Goal: Task Accomplishment & Management: Manage account settings

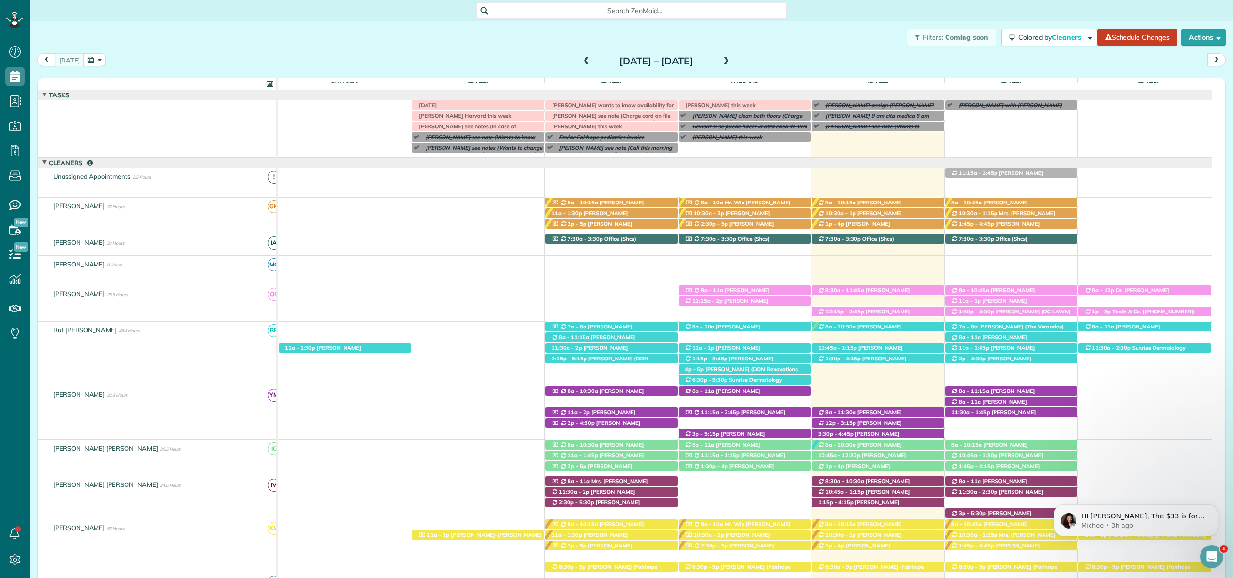
scroll to position [4, 4]
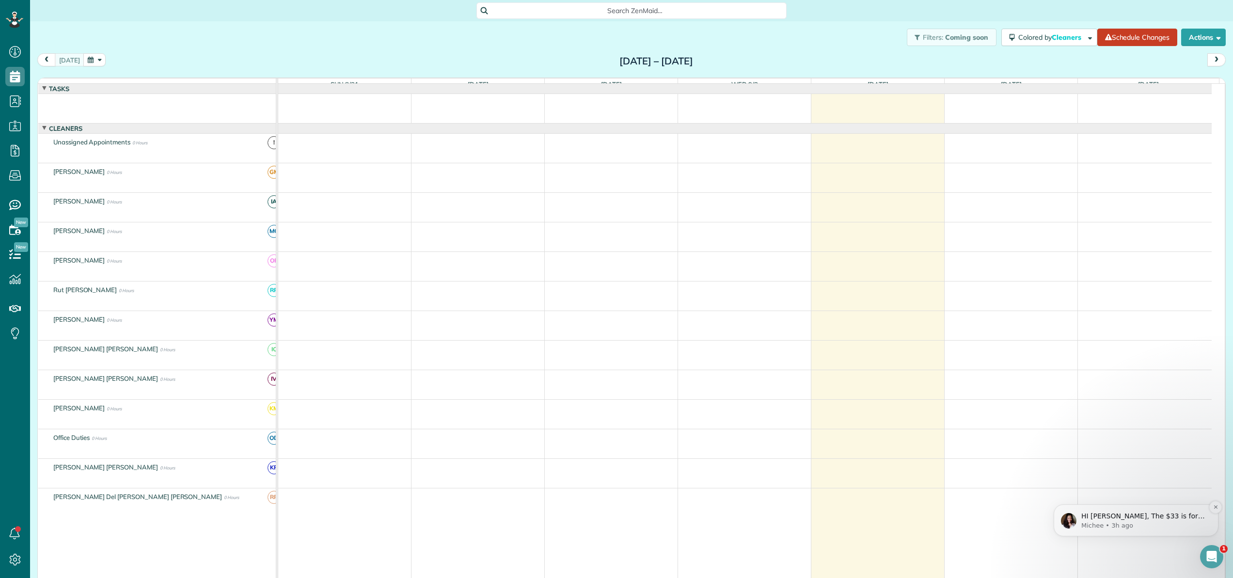
click at [1138, 517] on p "HI Eliana, The $33 is for your SMS. All SMS sent in ZenMaid is charged on top o…" at bounding box center [1143, 517] width 125 height 10
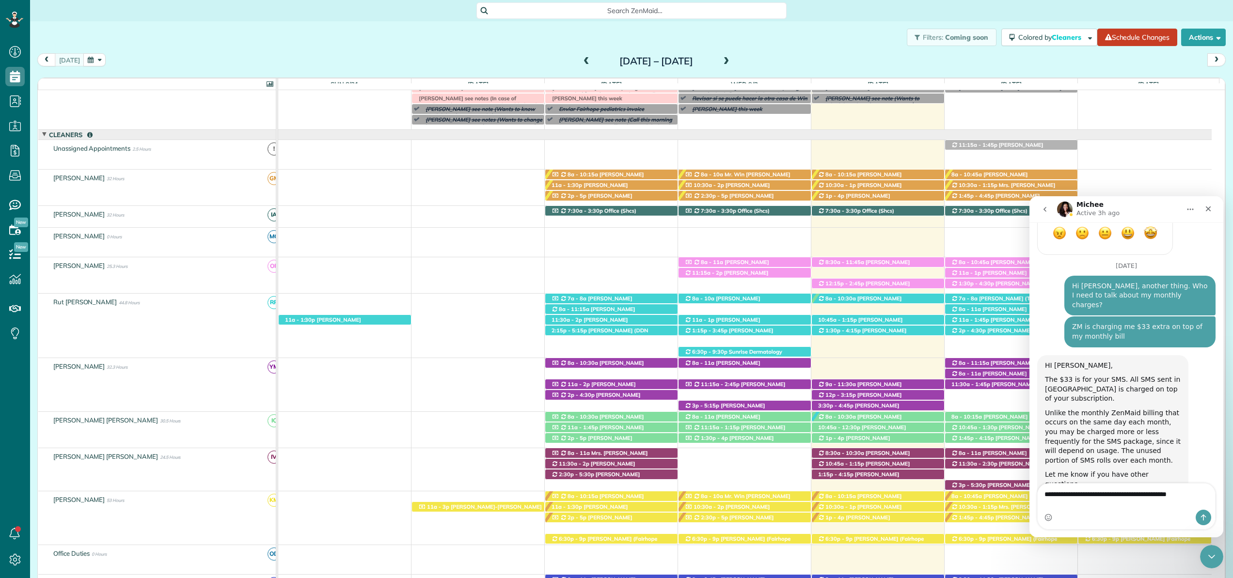
scroll to position [1560, 0]
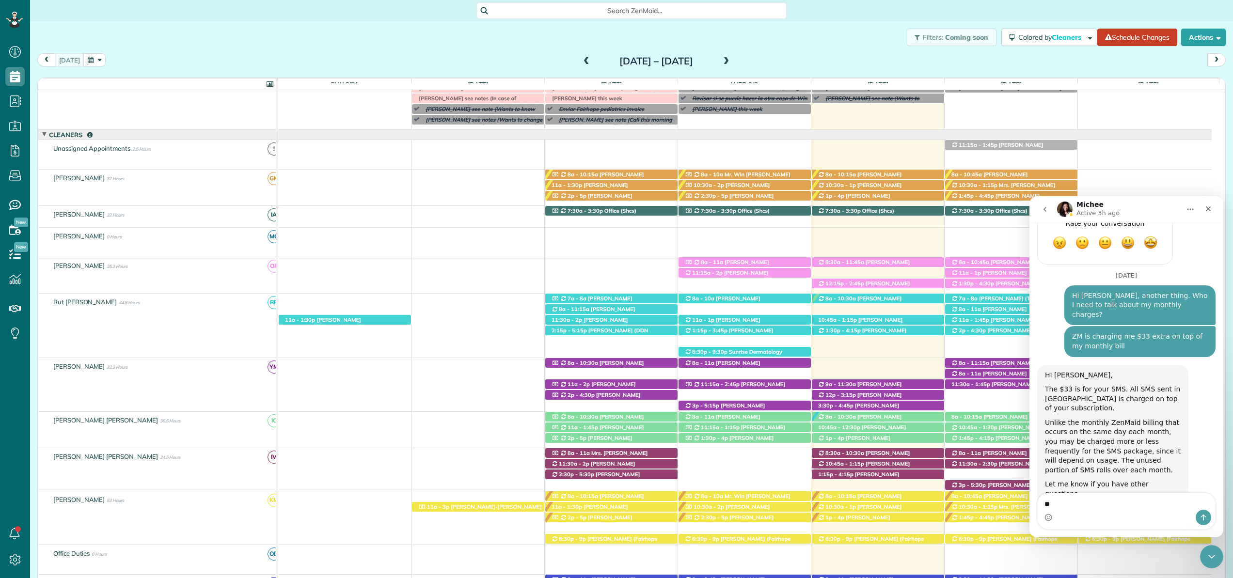
type textarea "*"
click at [1209, 206] on icon "Close" at bounding box center [1207, 208] width 5 height 5
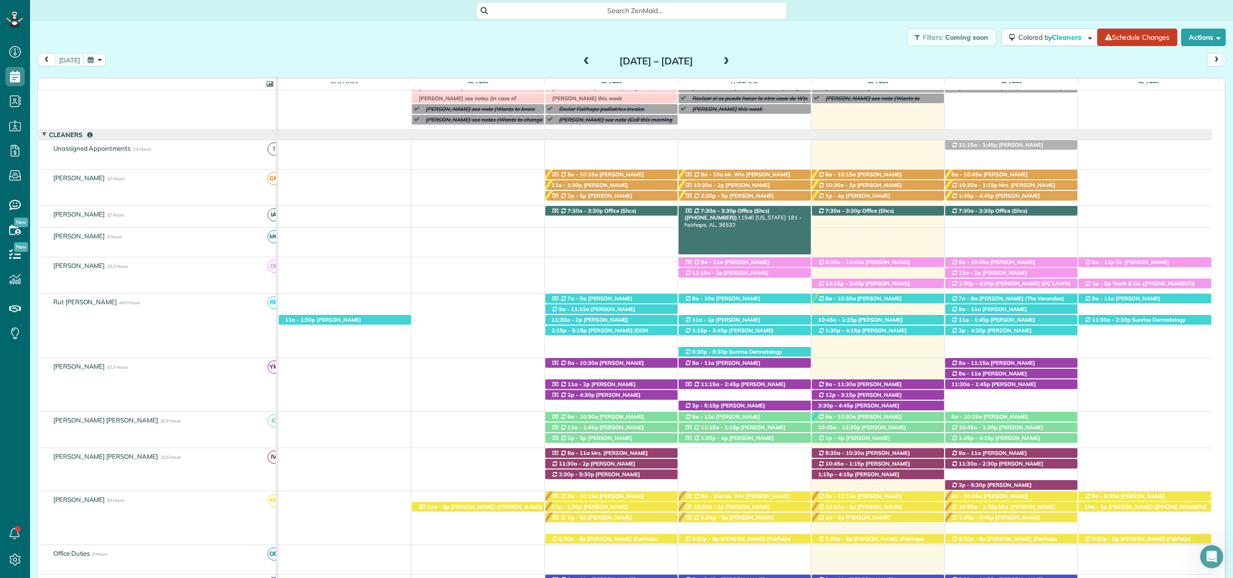
scroll to position [0, 0]
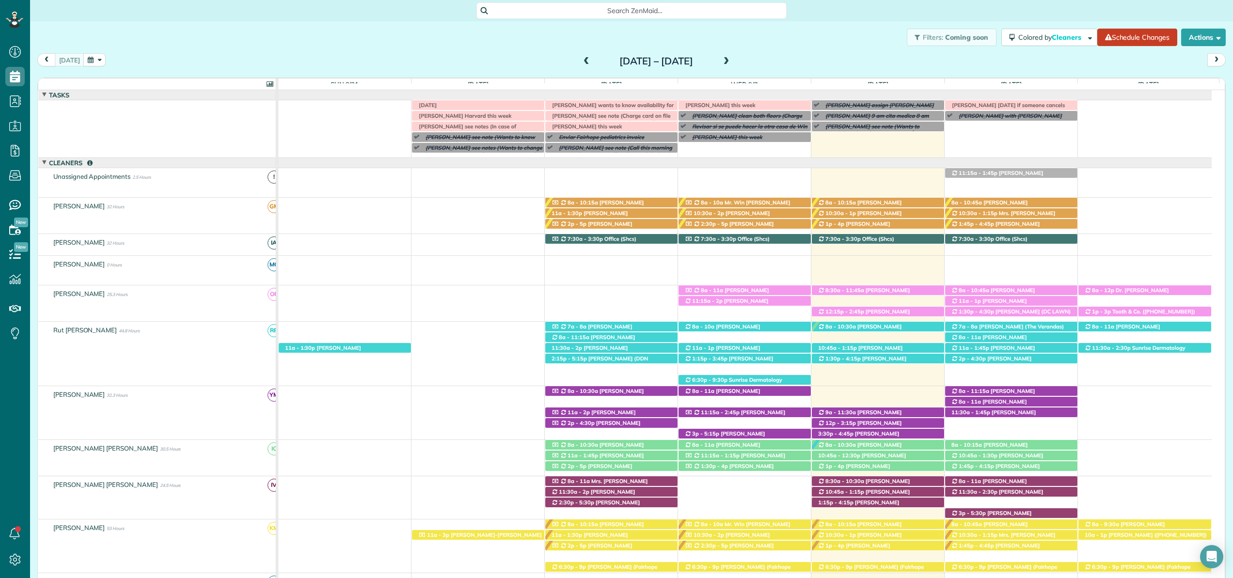
click at [831, 319] on div "1:30p - 4:30p Mandy King (DC LAWN) (+12512709897, +12059027602) 19272 Alabama 1…" at bounding box center [744, 303] width 933 height 36
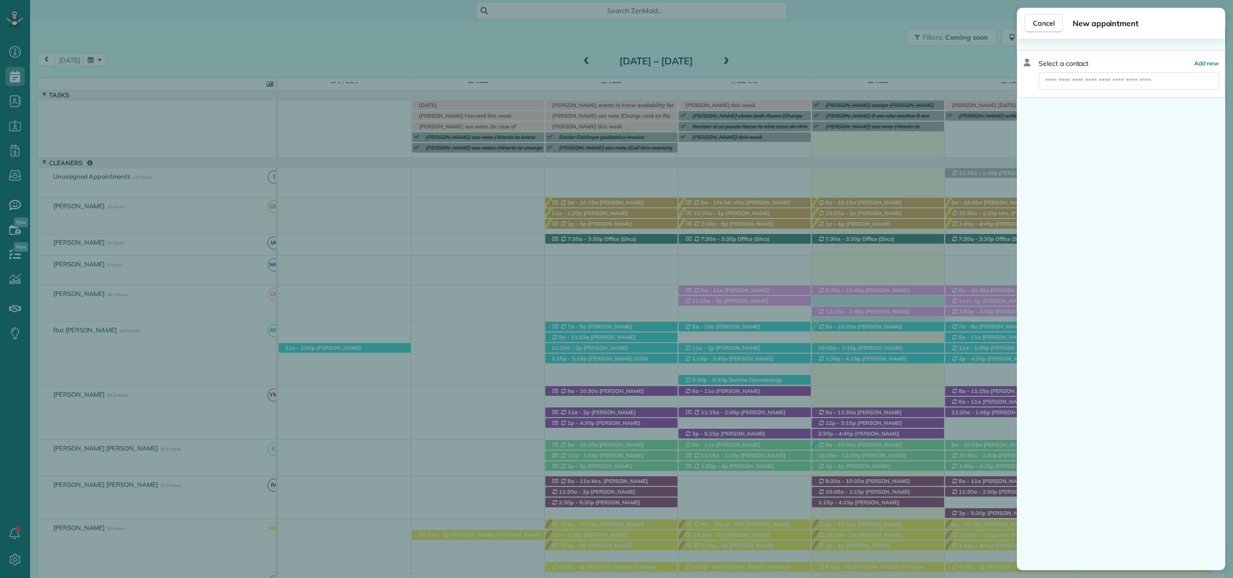
click at [831, 319] on div "Cancel New appointment Select a contact Add new" at bounding box center [616, 289] width 1233 height 578
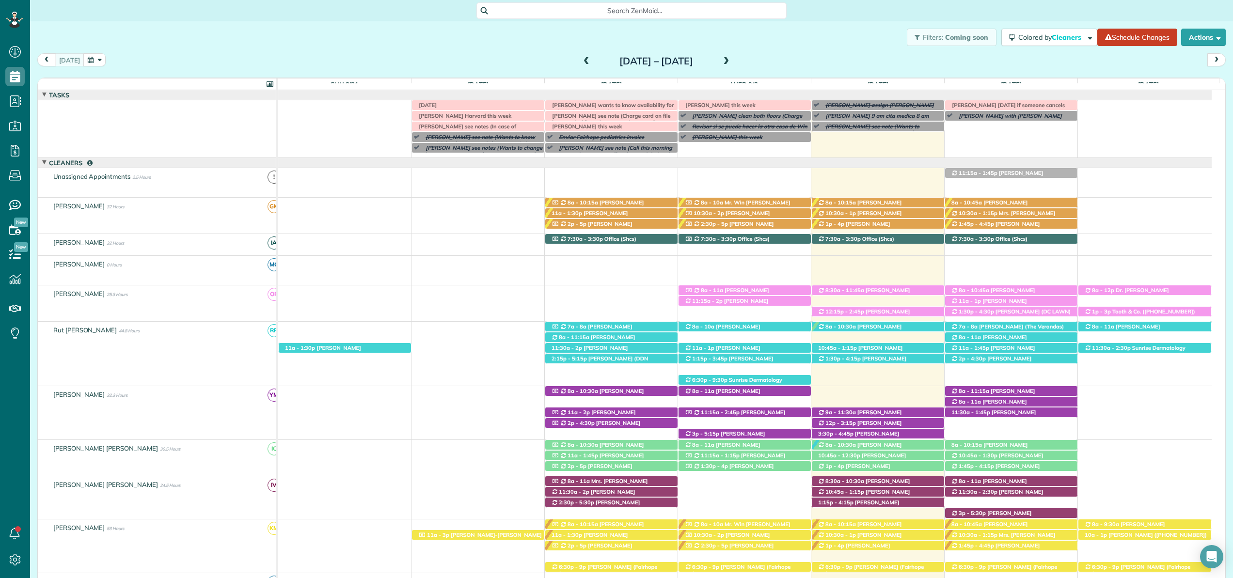
click at [831, 319] on div "1:30p - 4:30p Mandy King (DC LAWN) (+12512709897, +12059027602) 19272 Alabama 1…" at bounding box center [744, 303] width 933 height 36
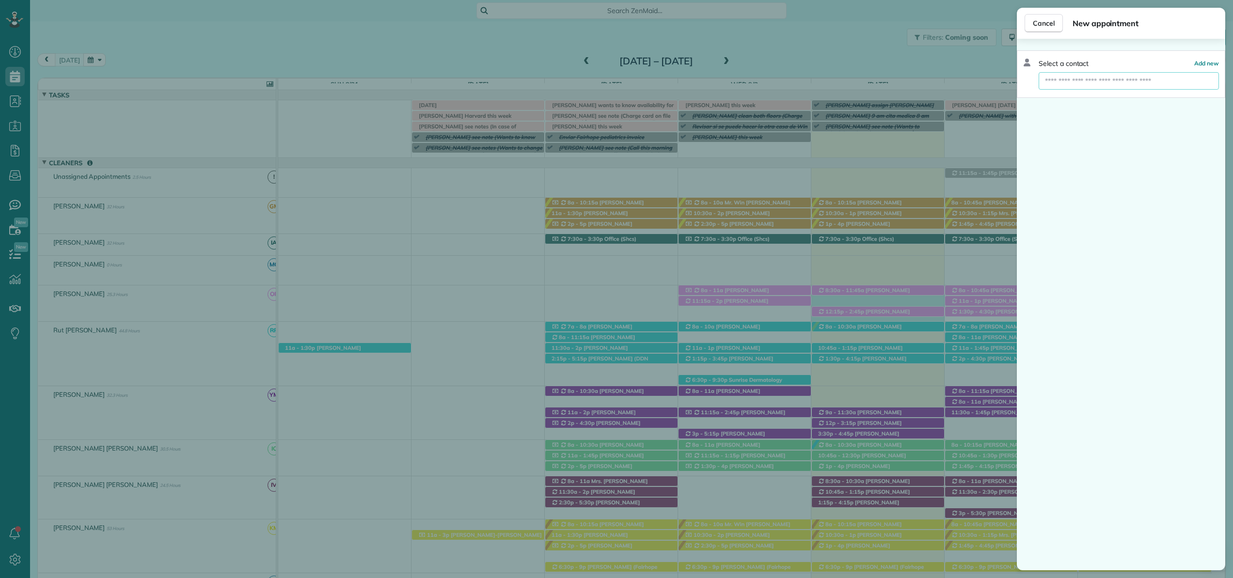
click at [1101, 80] on input "text" at bounding box center [1128, 80] width 180 height 17
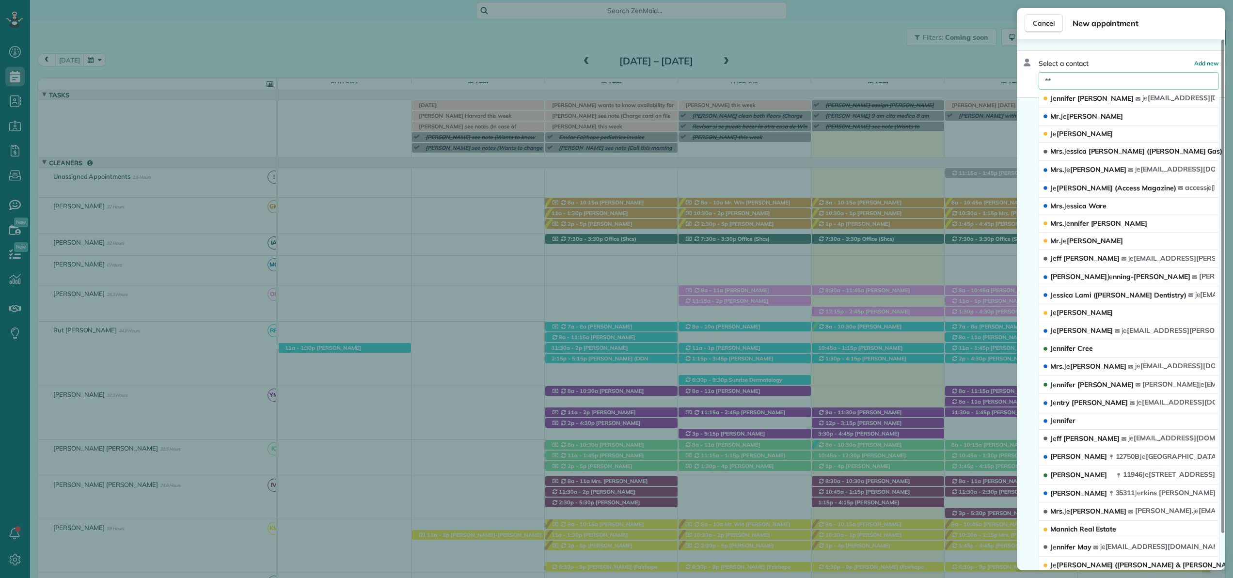
type input "*"
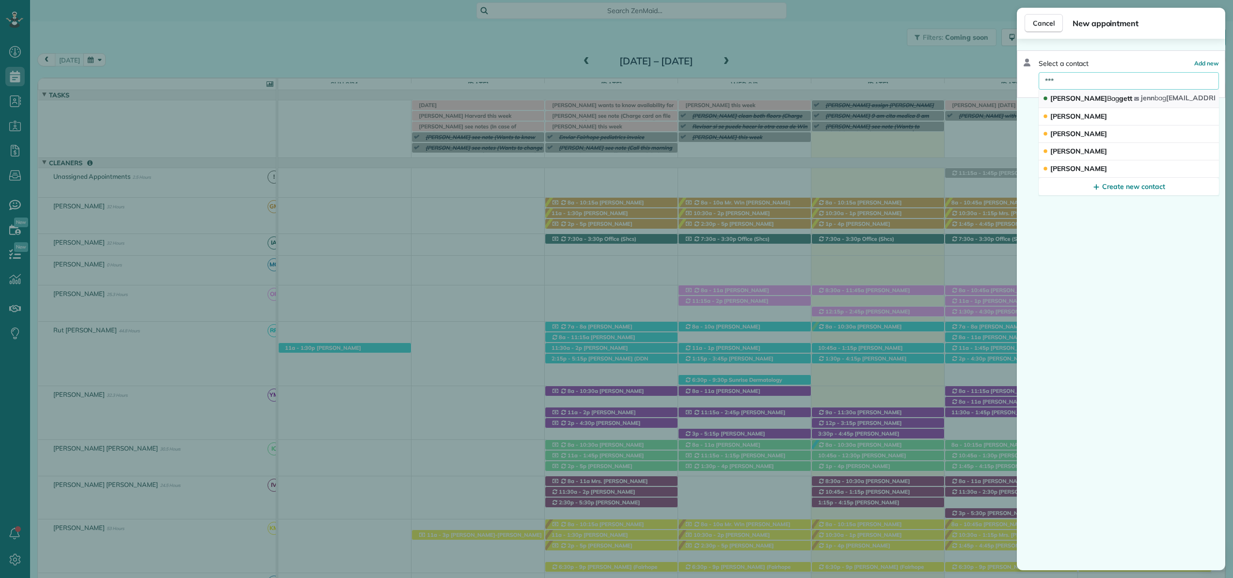
type input "***"
click at [1098, 100] on div "Jennie Bag gett" at bounding box center [1088, 99] width 92 height 10
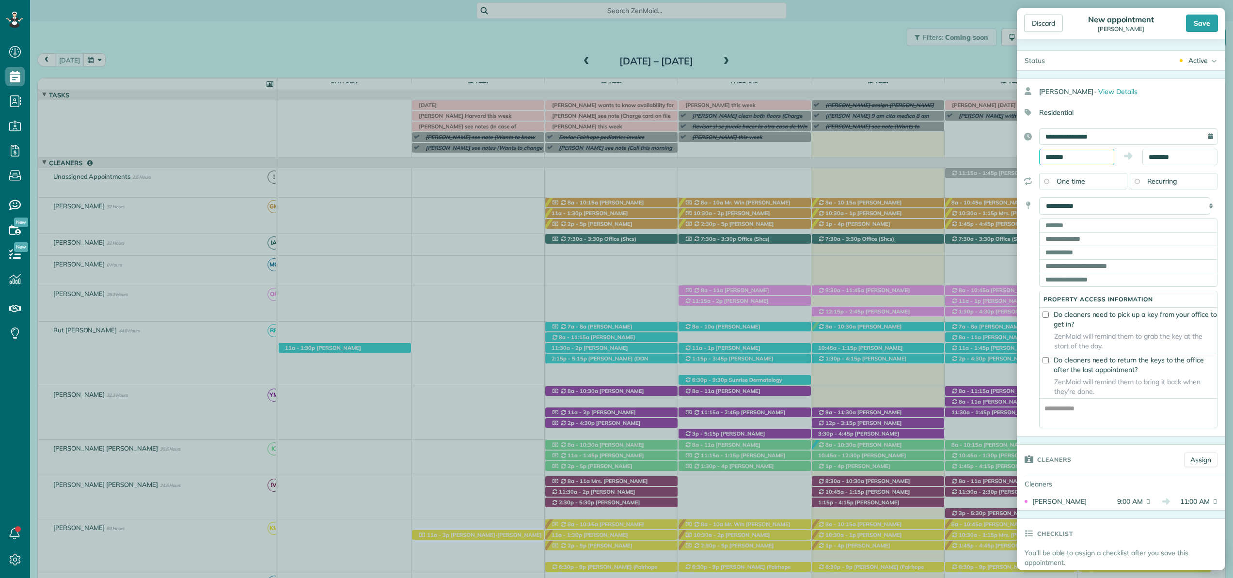
click at [1083, 154] on input "*******" at bounding box center [1076, 157] width 75 height 16
type input "*******"
click at [1078, 183] on body "Dashboard Scheduling Calendar View List View Dispatch View - Weekly scheduling …" at bounding box center [616, 289] width 1233 height 578
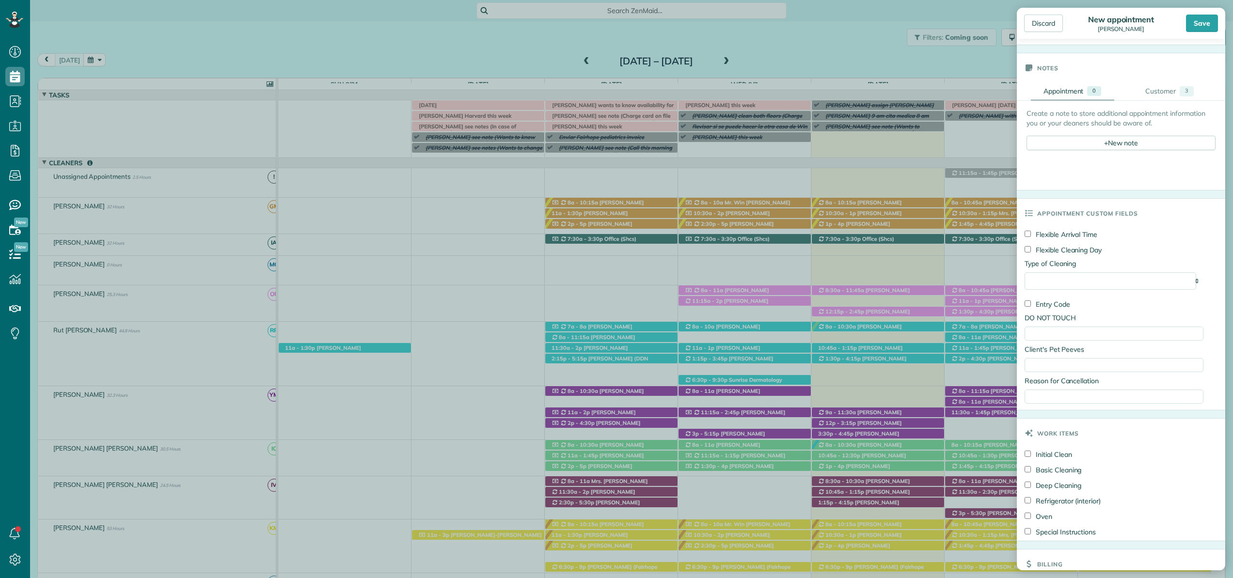
scroll to position [664, 0]
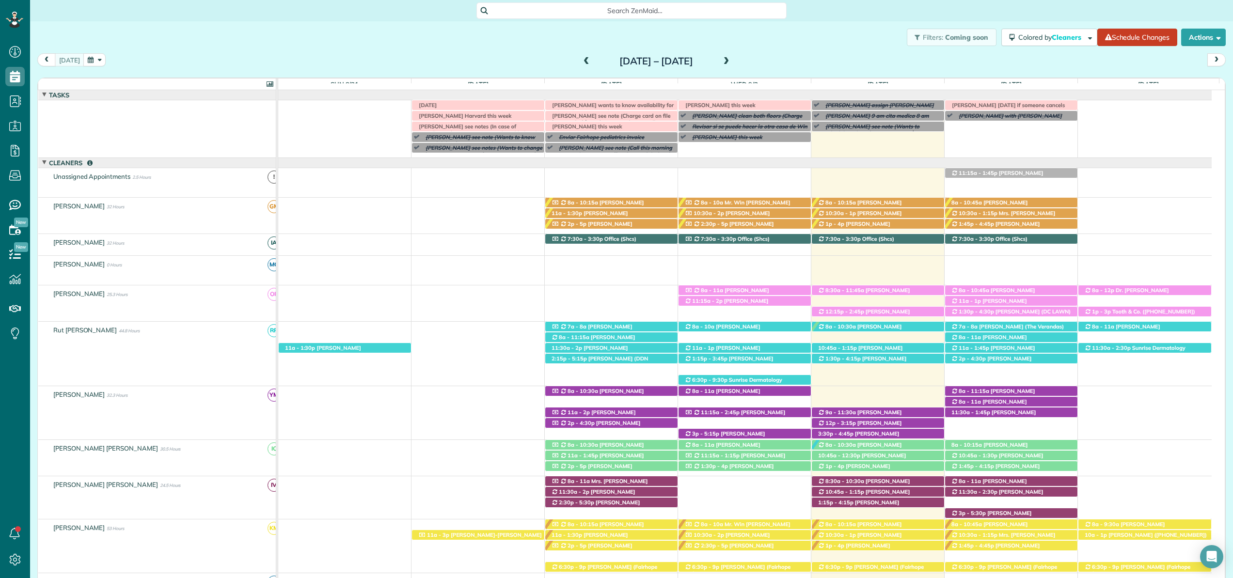
click at [903, 11] on div "Discard New appointment Jennie Baggett Save Status Active Active Stand-By Cance…" at bounding box center [616, 289] width 1233 height 578
click at [889, 291] on span "[PERSON_NAME] ([PHONE_NUMBER])" at bounding box center [863, 294] width 92 height 14
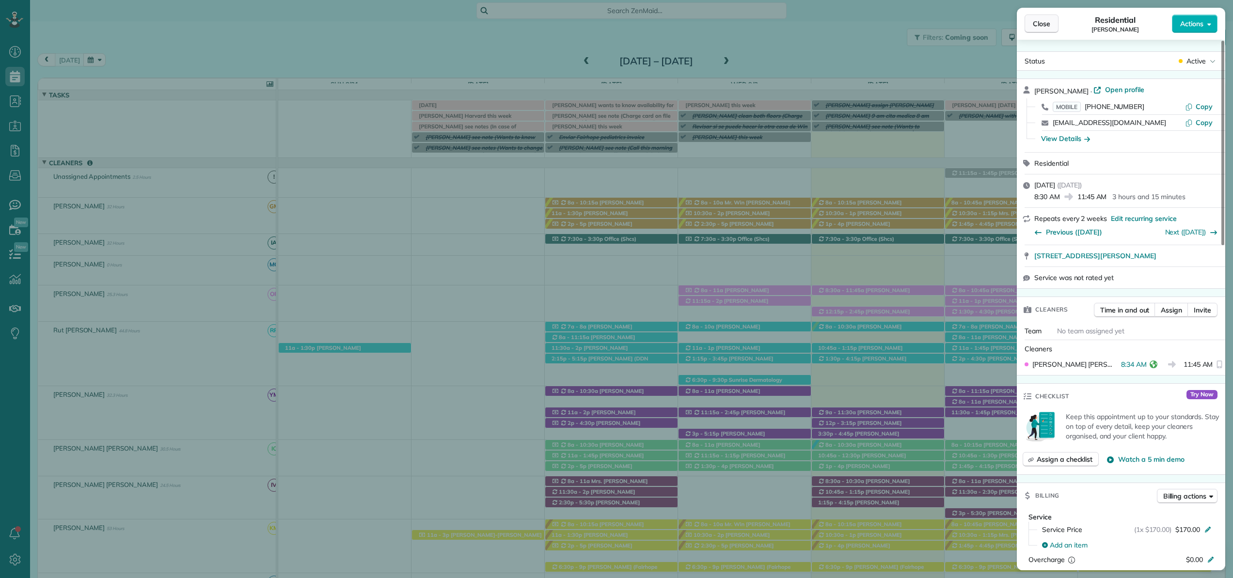
click at [1040, 27] on span "Close" at bounding box center [1041, 24] width 17 height 10
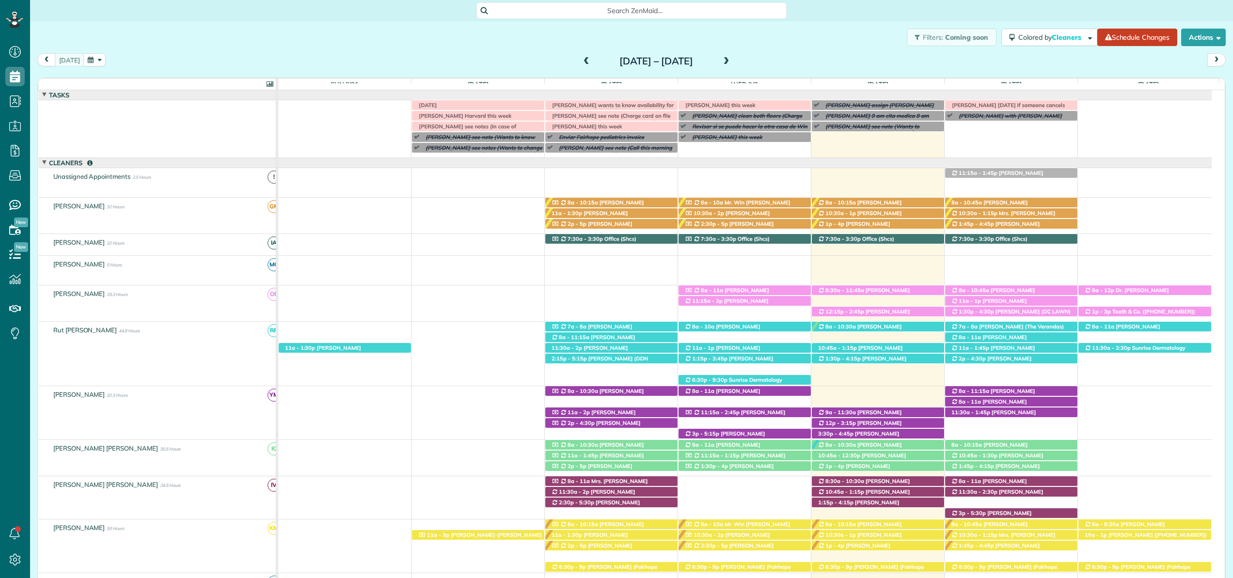
scroll to position [28, 0]
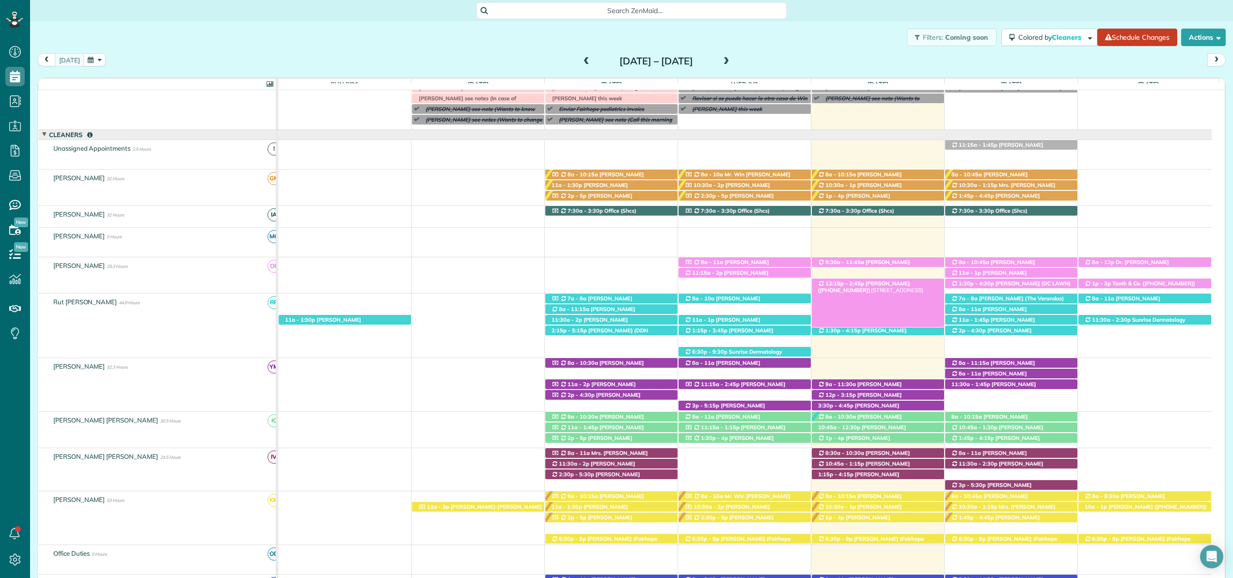
click at [908, 285] on span "[PERSON_NAME] ([PHONE_NUMBER])" at bounding box center [863, 287] width 92 height 14
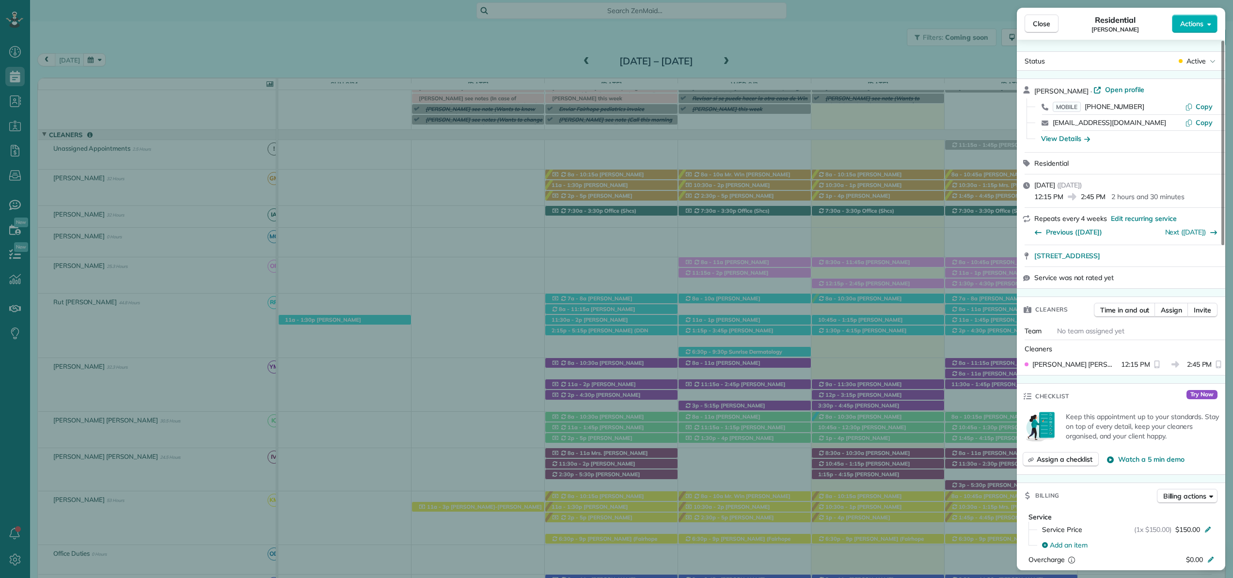
click at [1070, 138] on div "View Details" at bounding box center [1065, 139] width 49 height 10
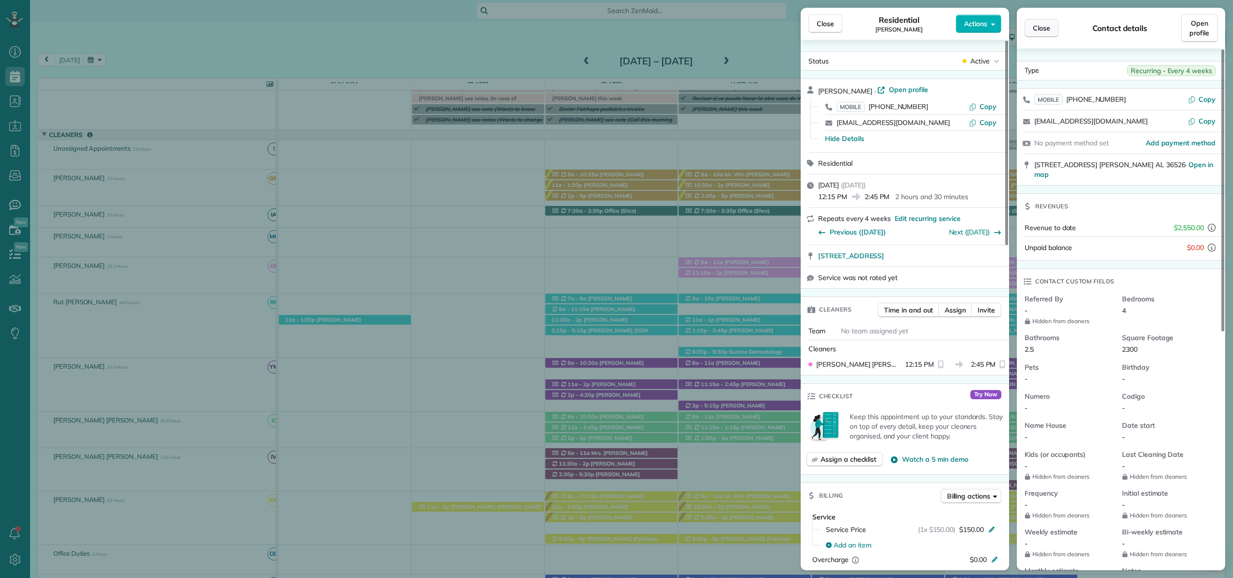
click at [1049, 29] on span "Close" at bounding box center [1041, 28] width 17 height 10
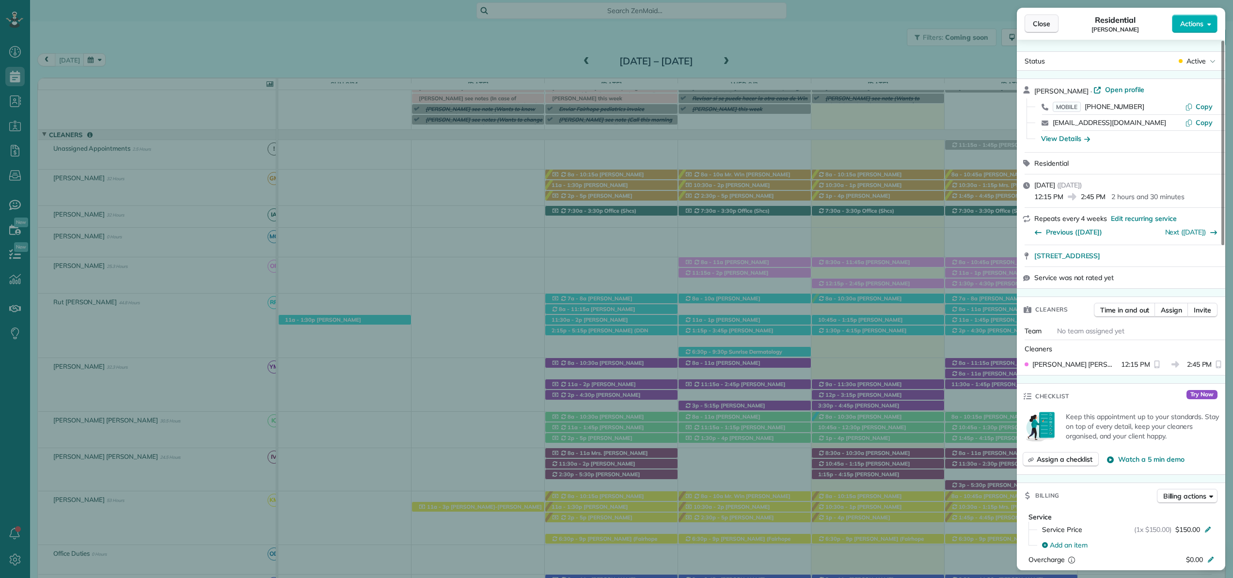
click at [1037, 26] on span "Close" at bounding box center [1041, 24] width 17 height 10
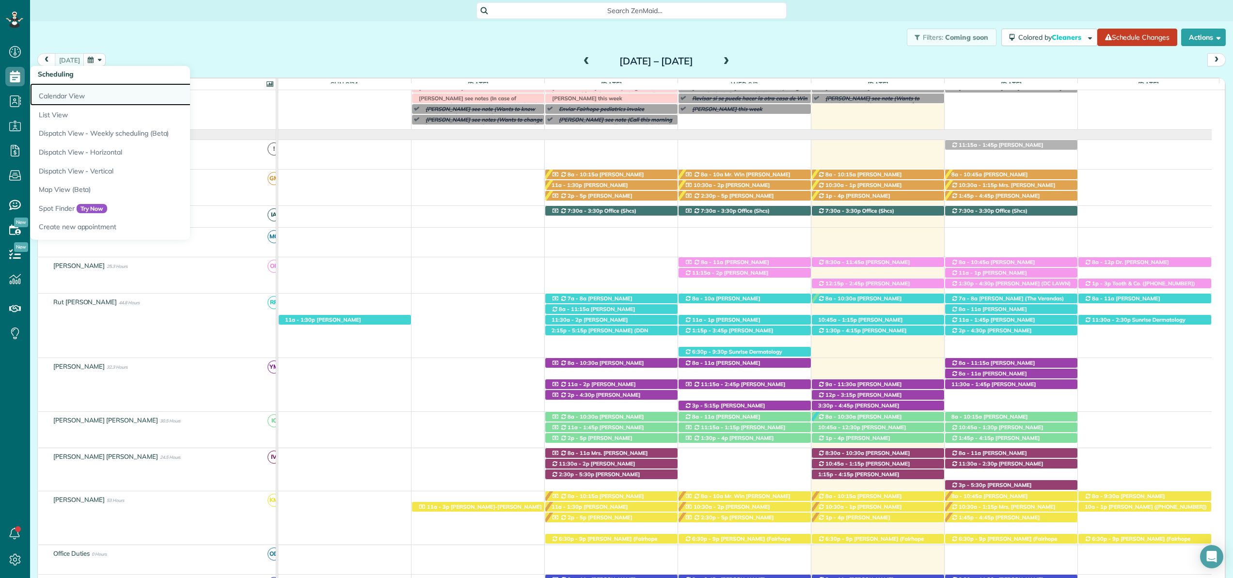
click at [58, 92] on link "Calendar View" at bounding box center [151, 94] width 242 height 22
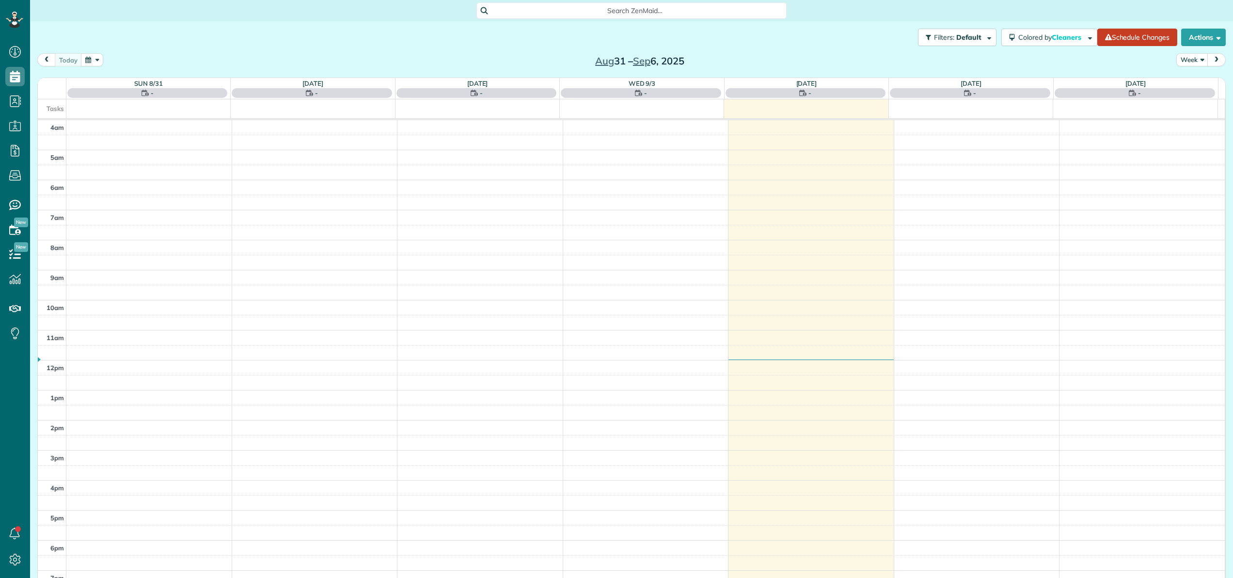
scroll to position [70, 0]
